Goal: Transaction & Acquisition: Obtain resource

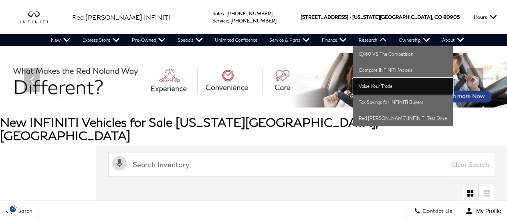
click at [378, 89] on link "Value Your Trade" at bounding box center [402, 86] width 100 height 16
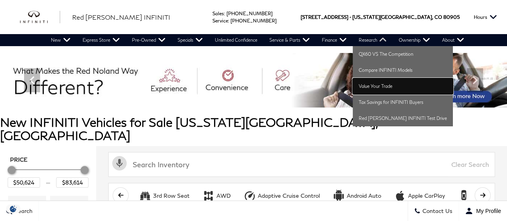
click at [376, 84] on link "Value Your Trade" at bounding box center [402, 86] width 100 height 16
click at [378, 81] on link "Value Your Trade" at bounding box center [402, 86] width 100 height 16
click at [373, 87] on link "Value Your Trade" at bounding box center [402, 86] width 100 height 16
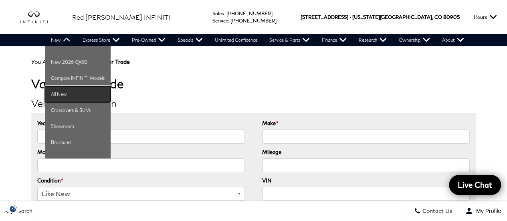
click at [60, 89] on link "All New" at bounding box center [78, 94] width 66 height 16
